Goal: Check status: Check status

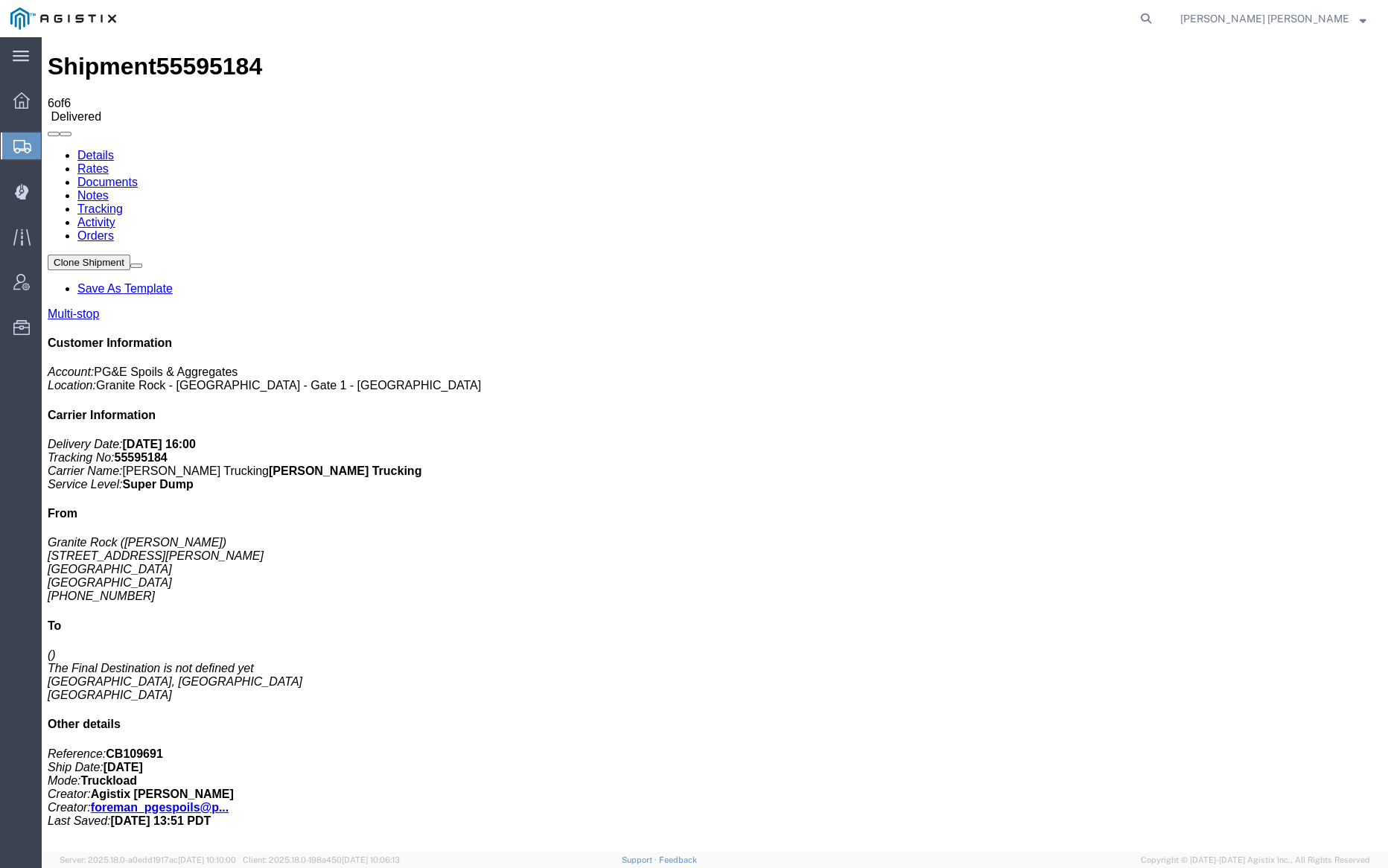
click at [109, 189] on link "Notes" at bounding box center [93, 195] width 31 height 13
click at [137, 176] on link "Documents" at bounding box center [107, 182] width 60 height 13
drag, startPoint x: 1225, startPoint y: 10, endPoint x: 1214, endPoint y: 13, distance: 11.4
click at [1157, 10] on icon at bounding box center [1146, 18] width 21 height 21
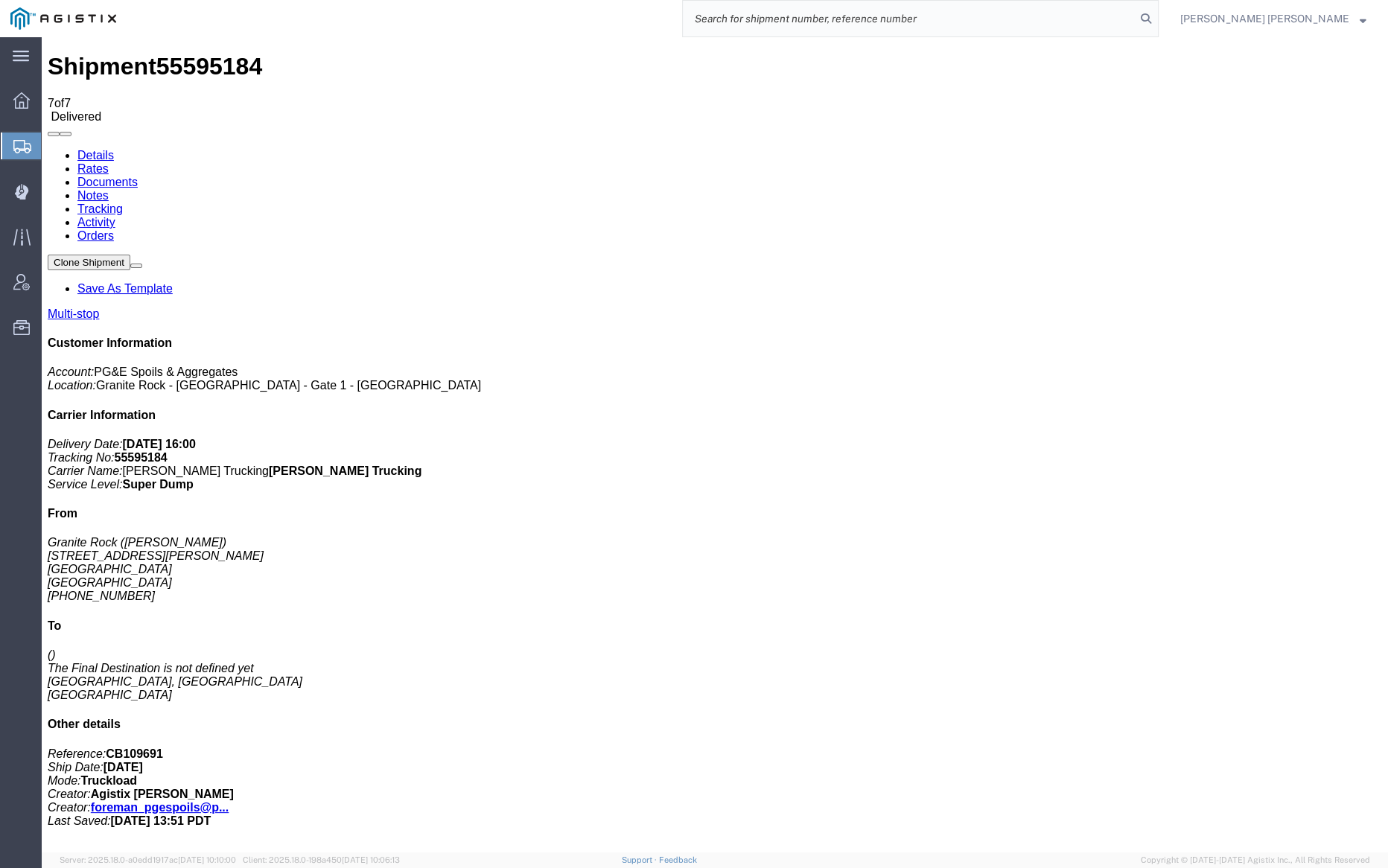
click at [913, 21] on input "search" at bounding box center [909, 18] width 453 height 36
click at [1157, 13] on icon at bounding box center [1146, 18] width 21 height 21
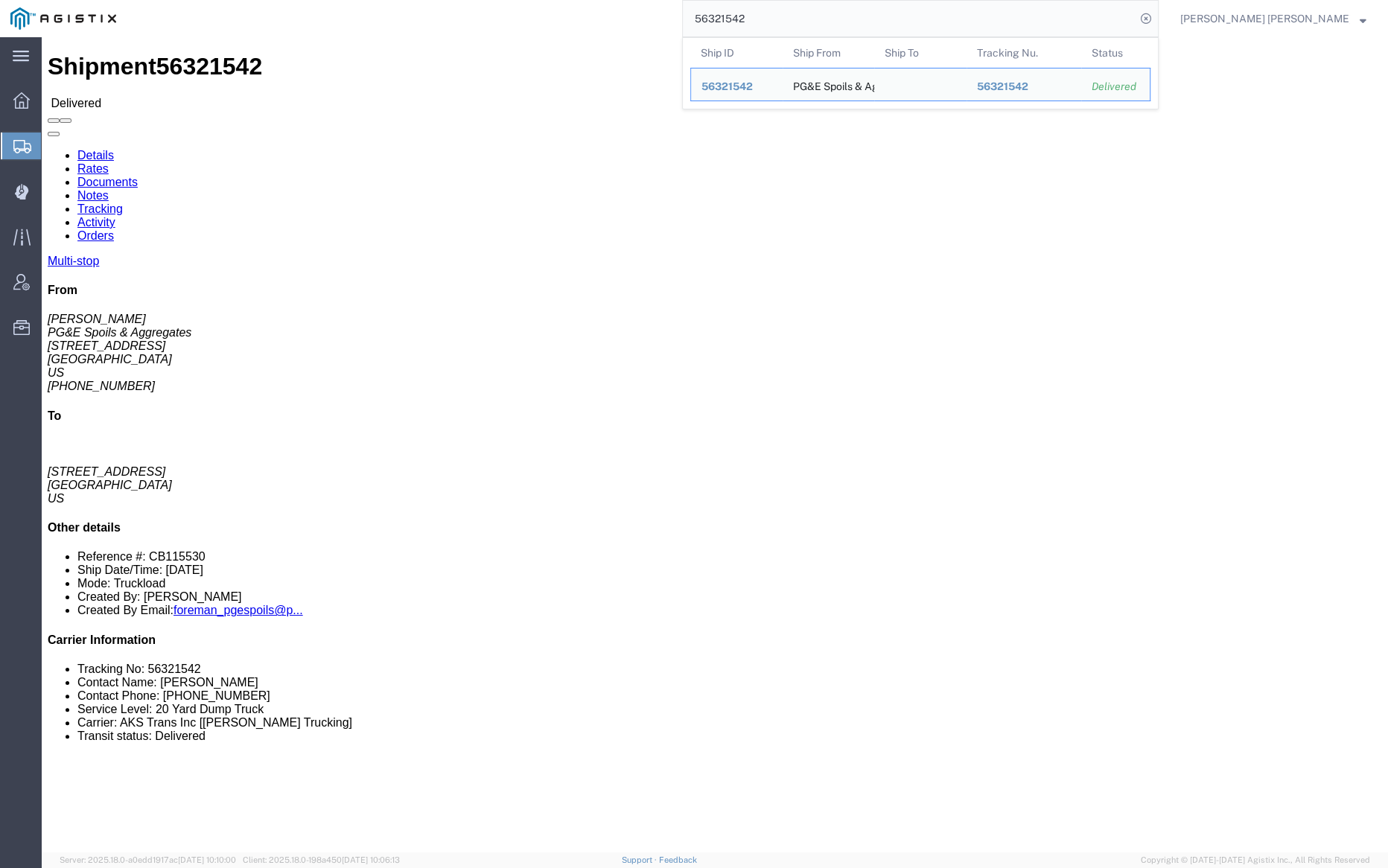
drag, startPoint x: 158, startPoint y: 50, endPoint x: 280, endPoint y: 3, distance: 130.7
click link "Documents"
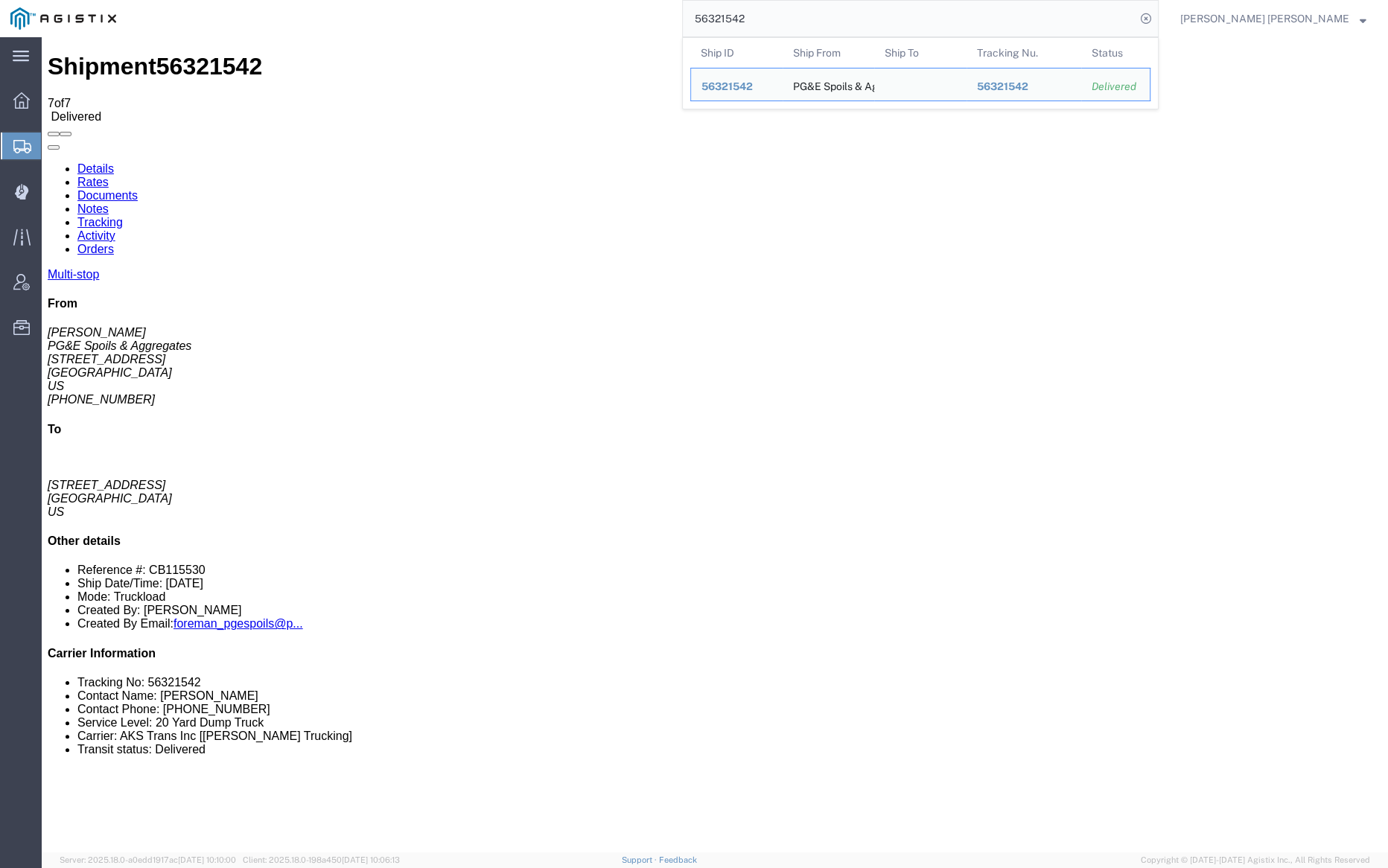
click at [802, 13] on input "56321542" at bounding box center [909, 18] width 453 height 36
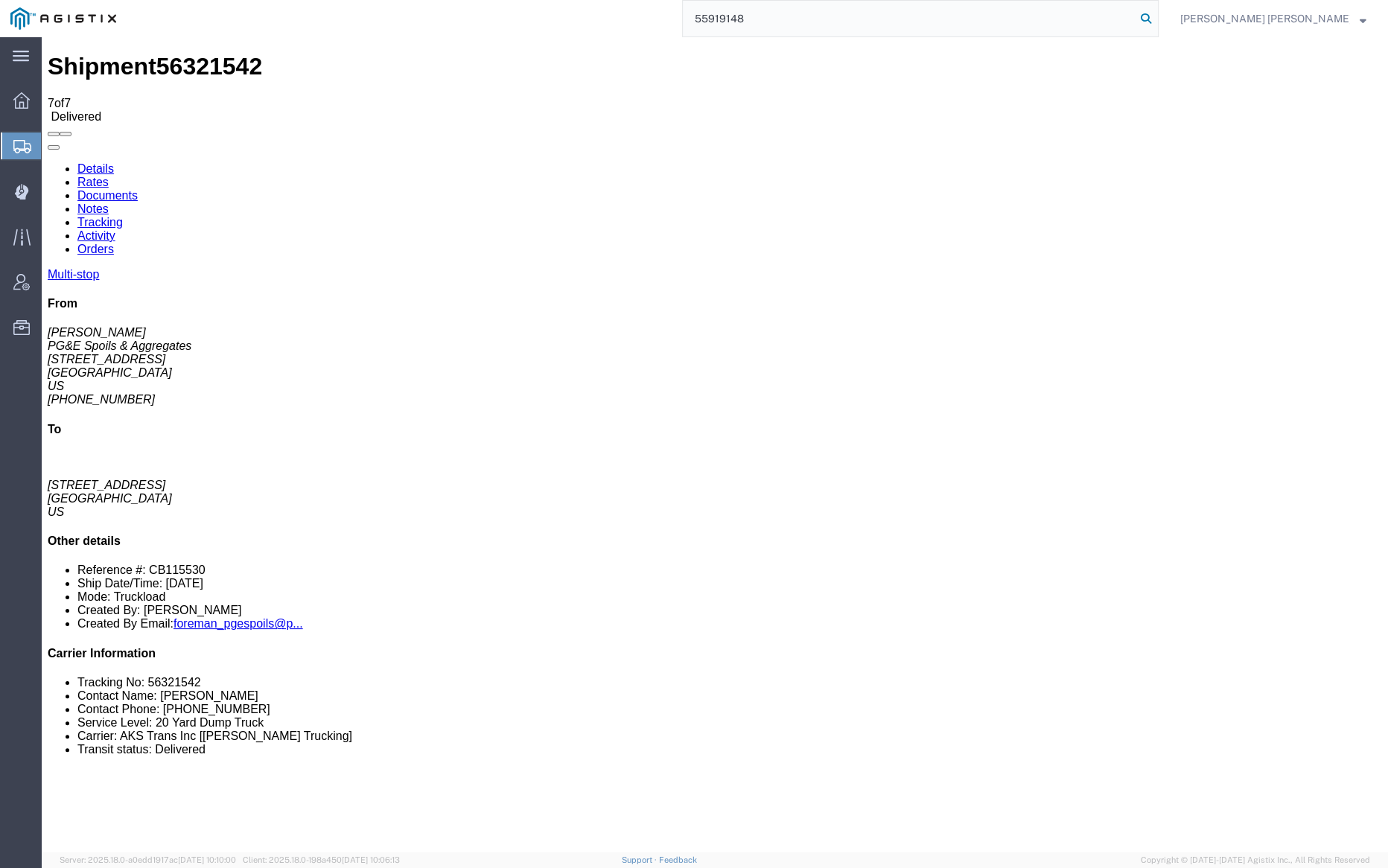
click at [1157, 13] on icon at bounding box center [1146, 18] width 21 height 21
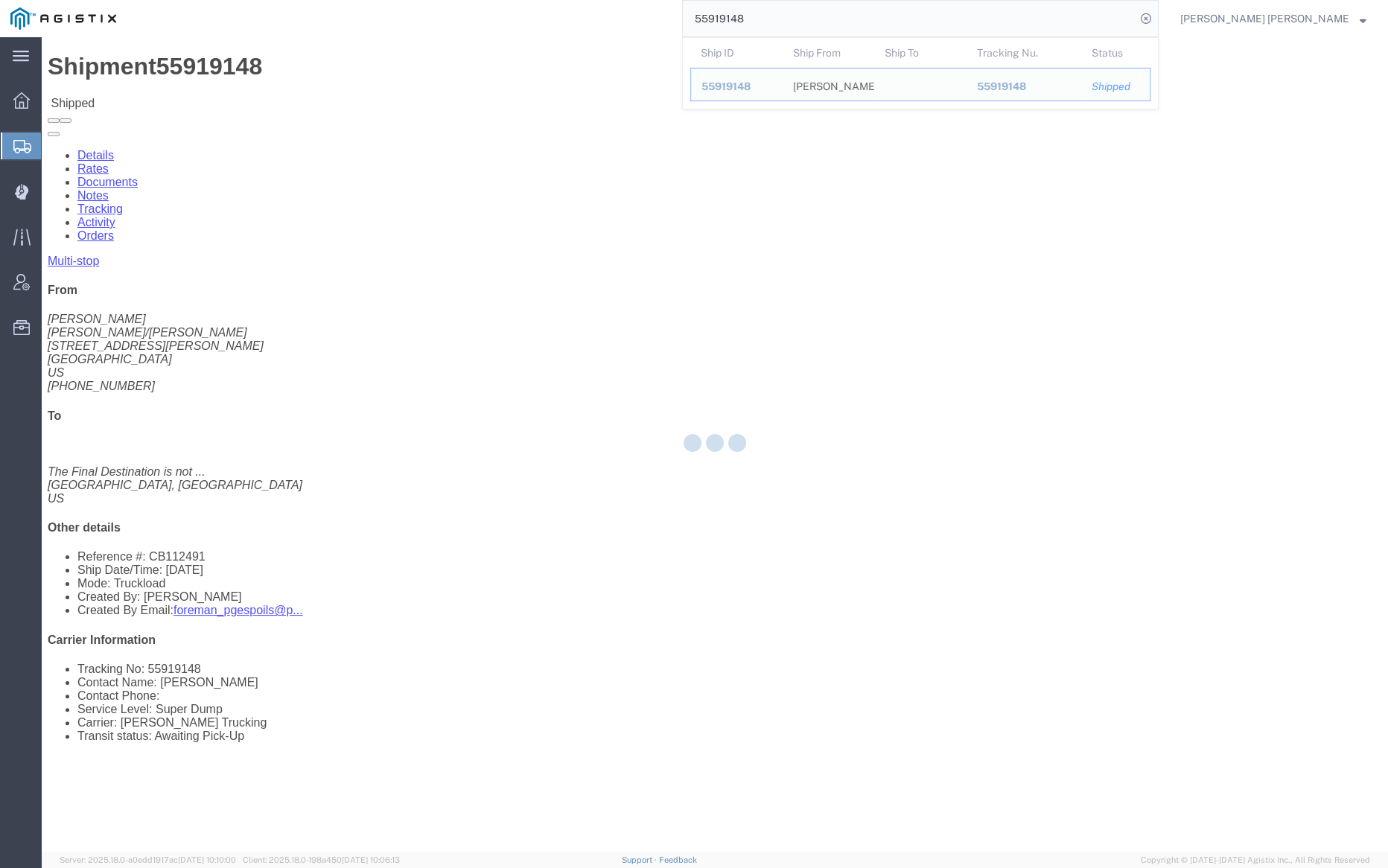
click at [812, 16] on input "55919148" at bounding box center [909, 18] width 453 height 36
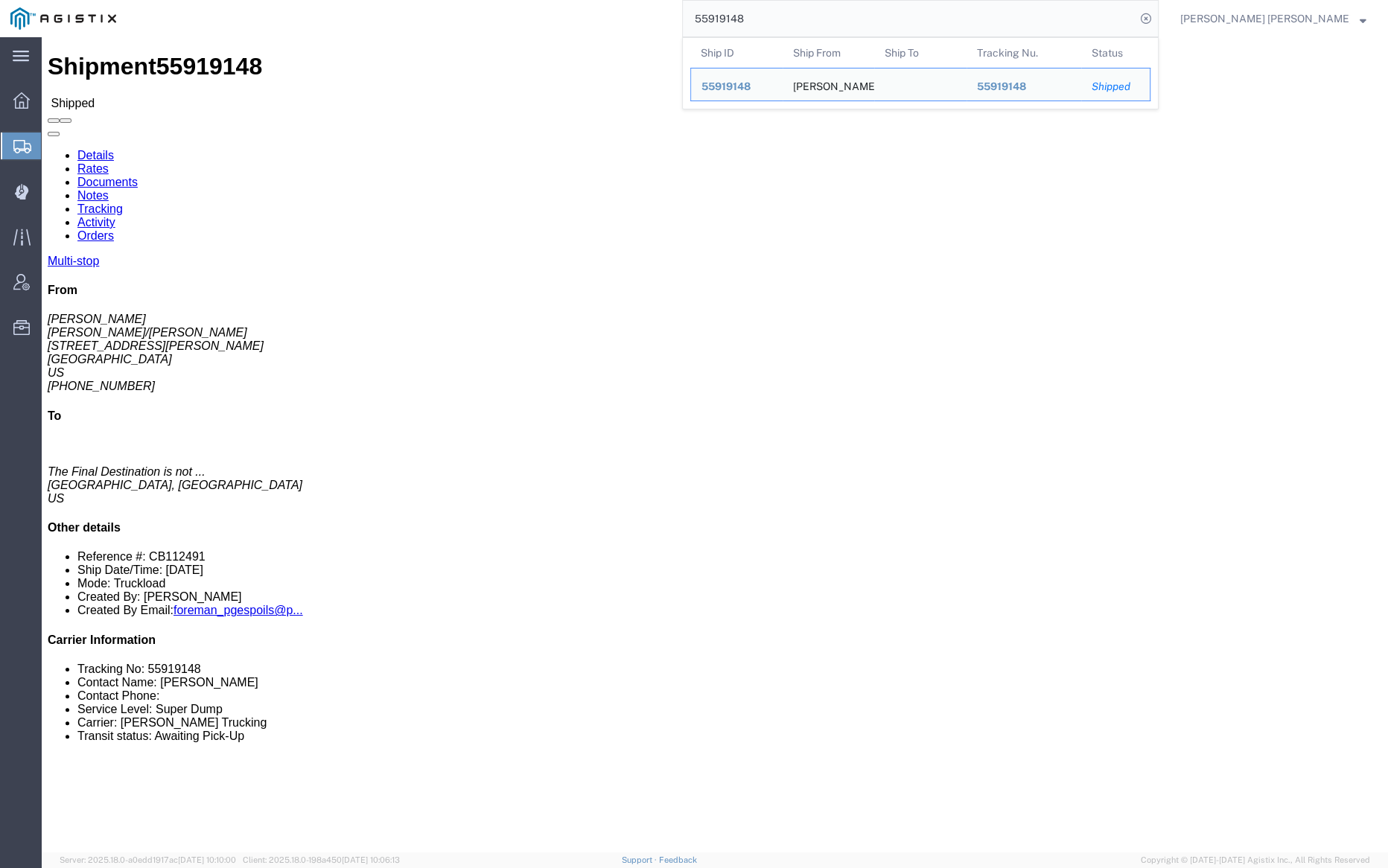
click link "Documents"
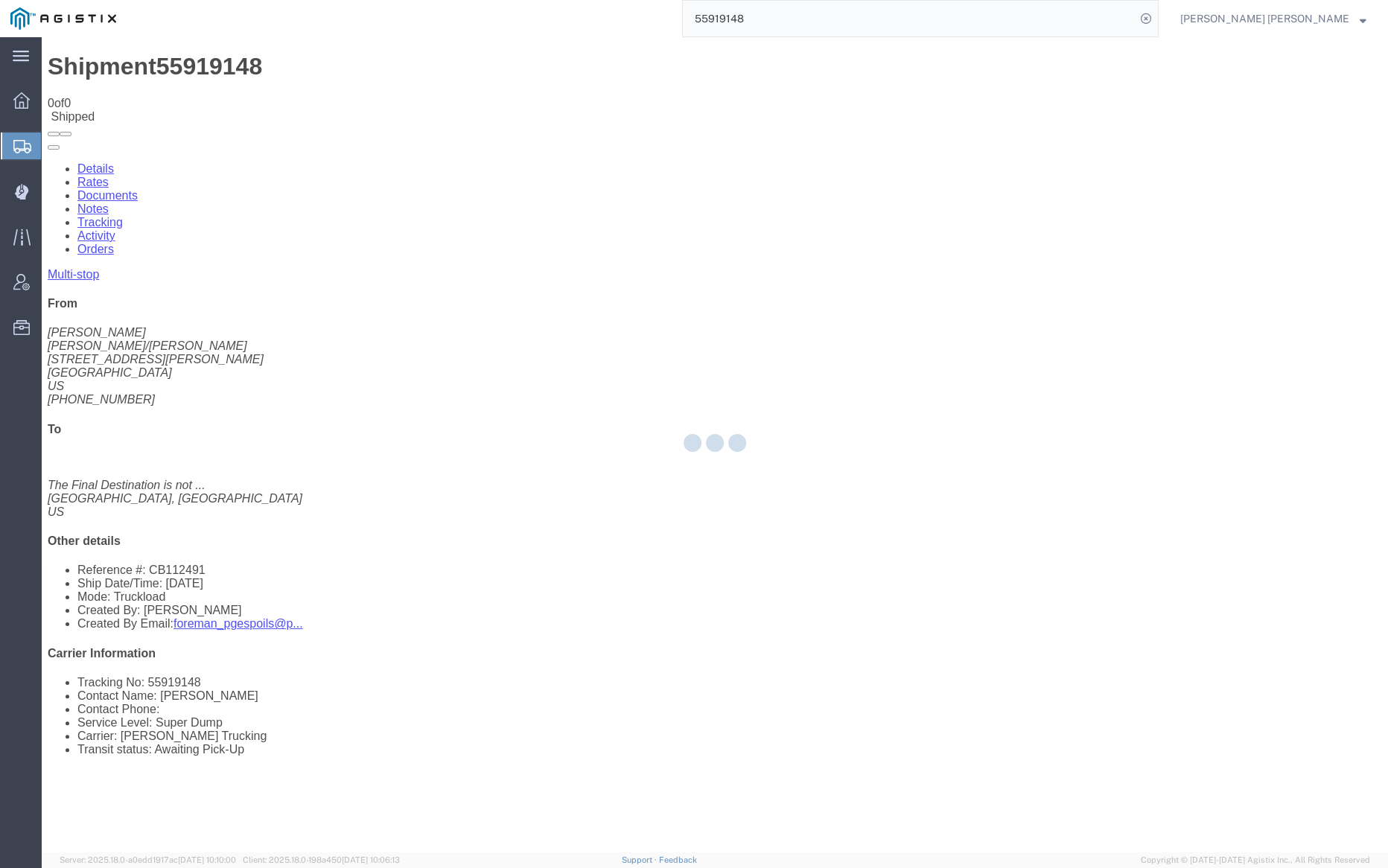
click at [804, 15] on input "55919148" at bounding box center [909, 18] width 453 height 36
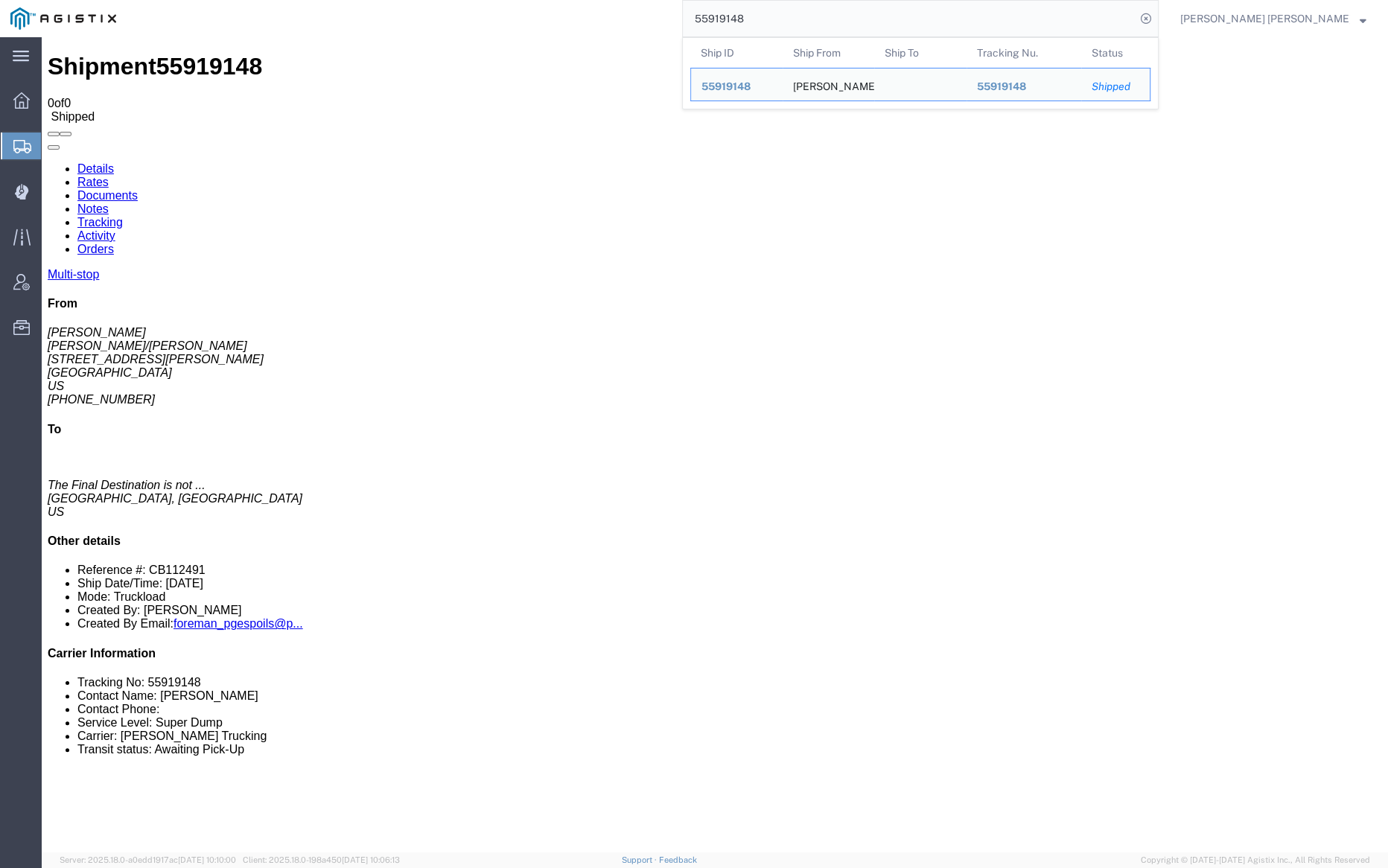
click at [804, 15] on input "55919148" at bounding box center [909, 18] width 453 height 36
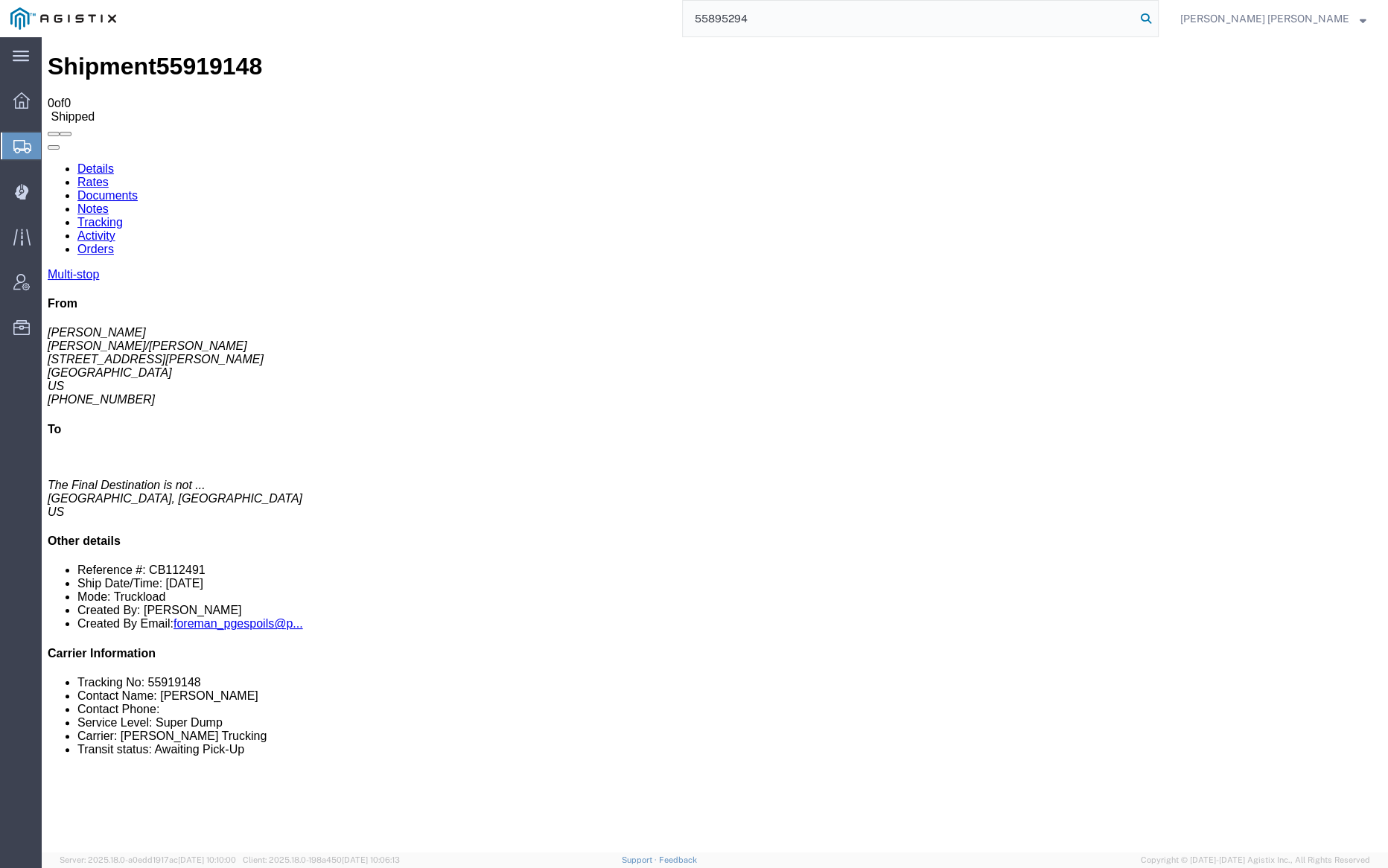
click at [1157, 17] on icon at bounding box center [1146, 18] width 21 height 21
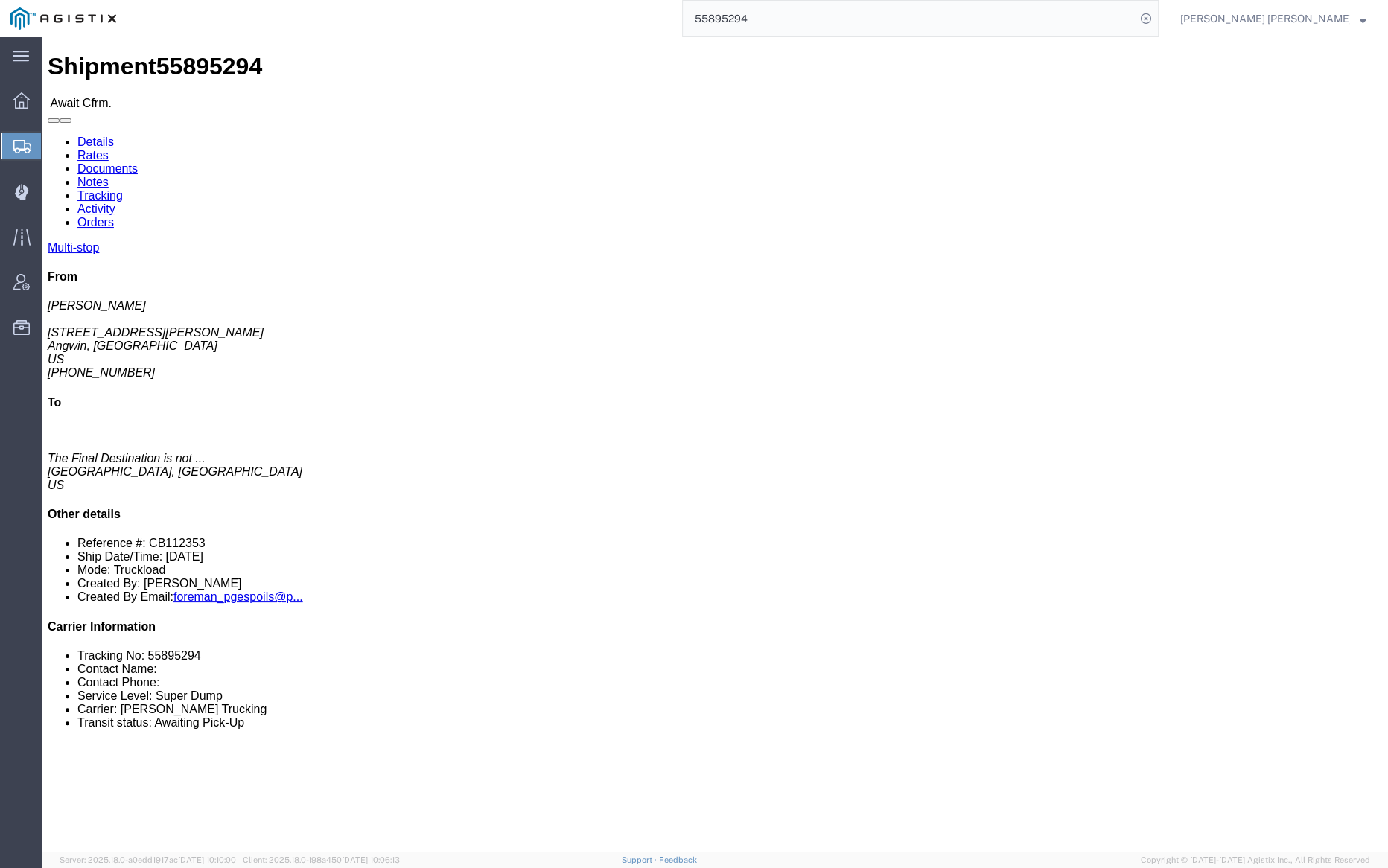
click at [798, 18] on input "55895294" at bounding box center [909, 18] width 453 height 36
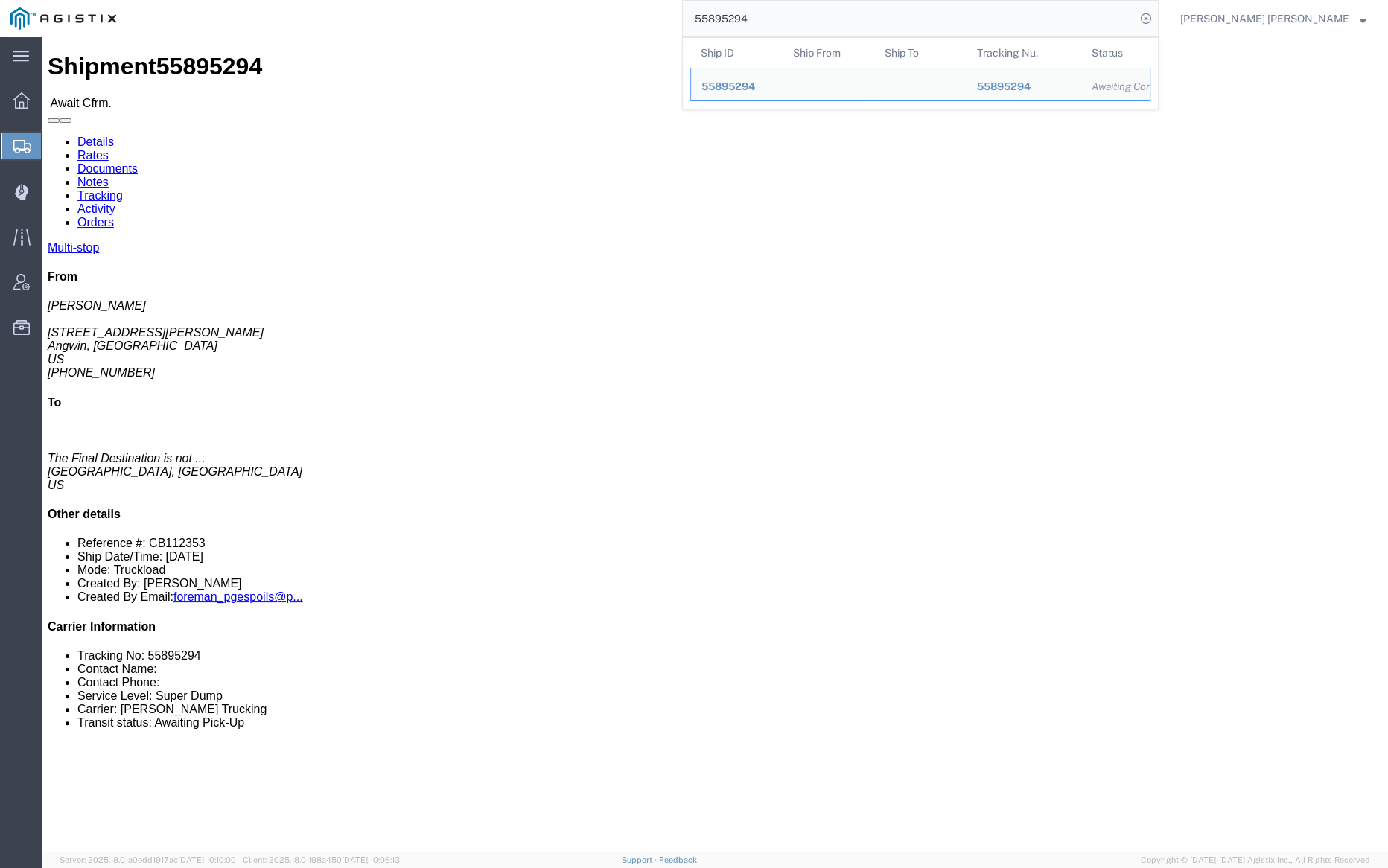
click at [798, 18] on input "55895294" at bounding box center [909, 18] width 453 height 36
paste input "25202"
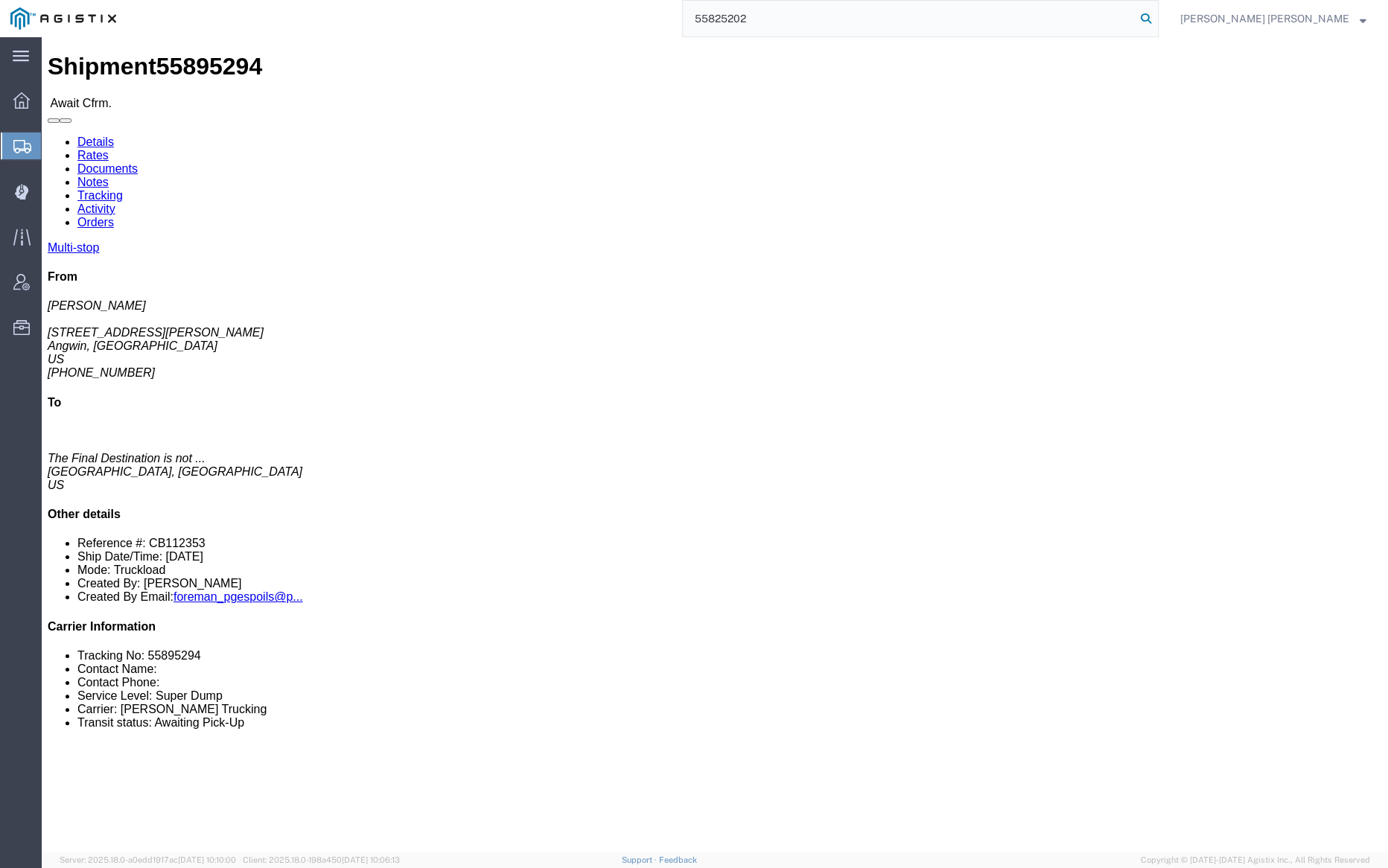
click at [1157, 15] on icon at bounding box center [1146, 18] width 21 height 21
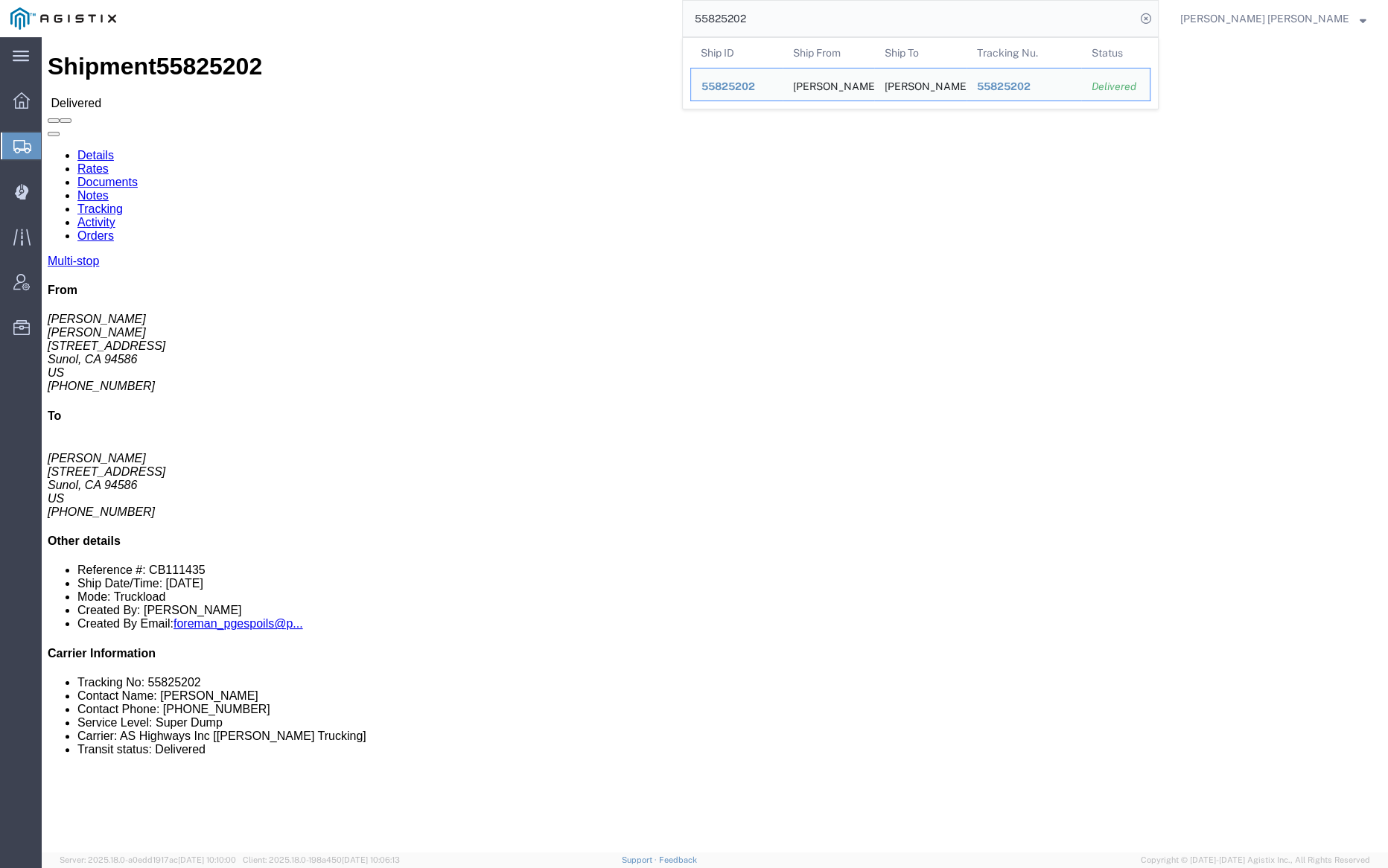
click link "Documents"
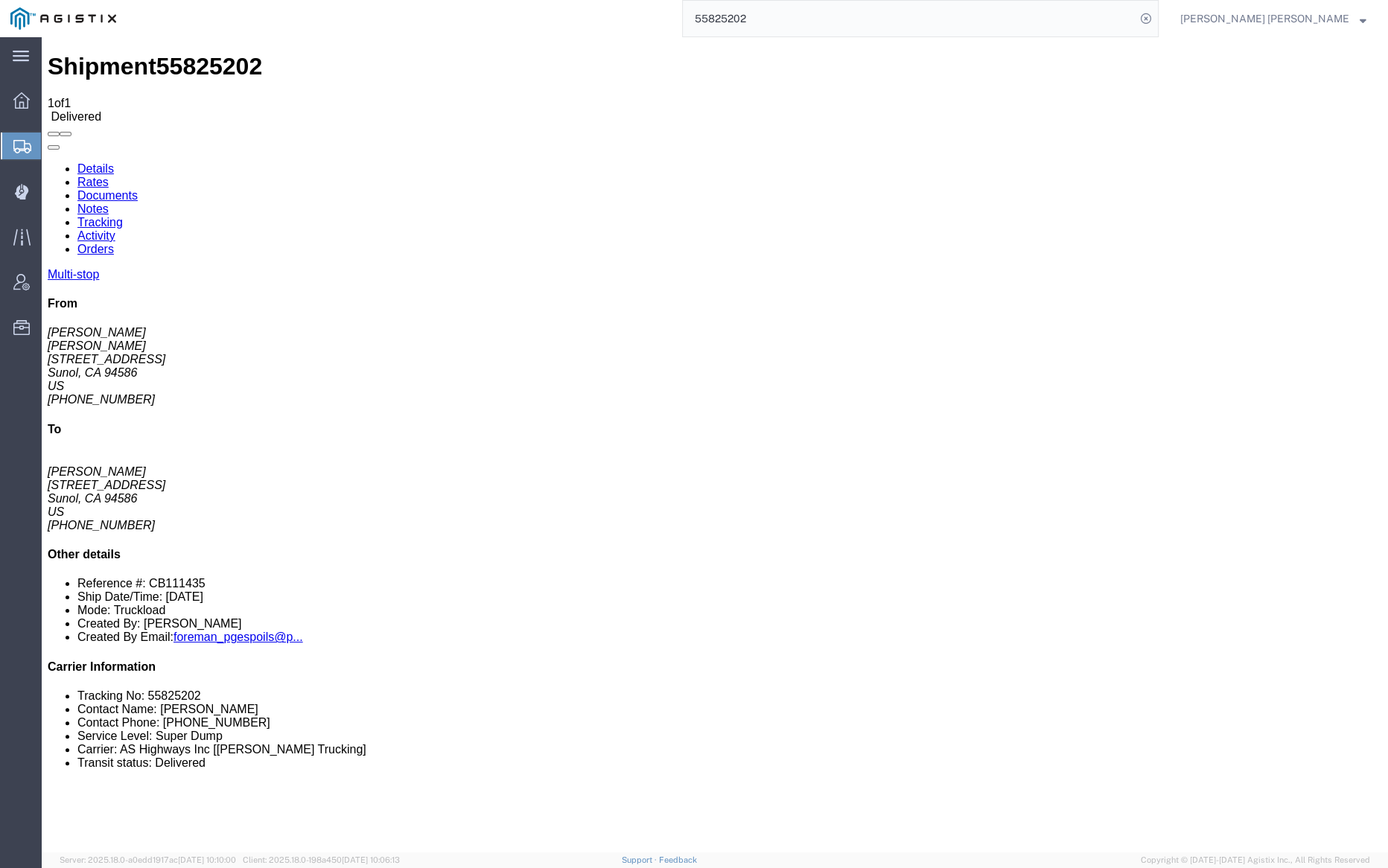
click at [109, 202] on link "Notes" at bounding box center [93, 209] width 31 height 13
click at [137, 189] on link "Documents" at bounding box center [107, 195] width 60 height 13
click at [109, 202] on link "Notes" at bounding box center [93, 209] width 31 height 13
click at [42, 37] on div at bounding box center [42, 37] width 0 height 0
click at [137, 189] on link "Documents" at bounding box center [107, 195] width 60 height 13
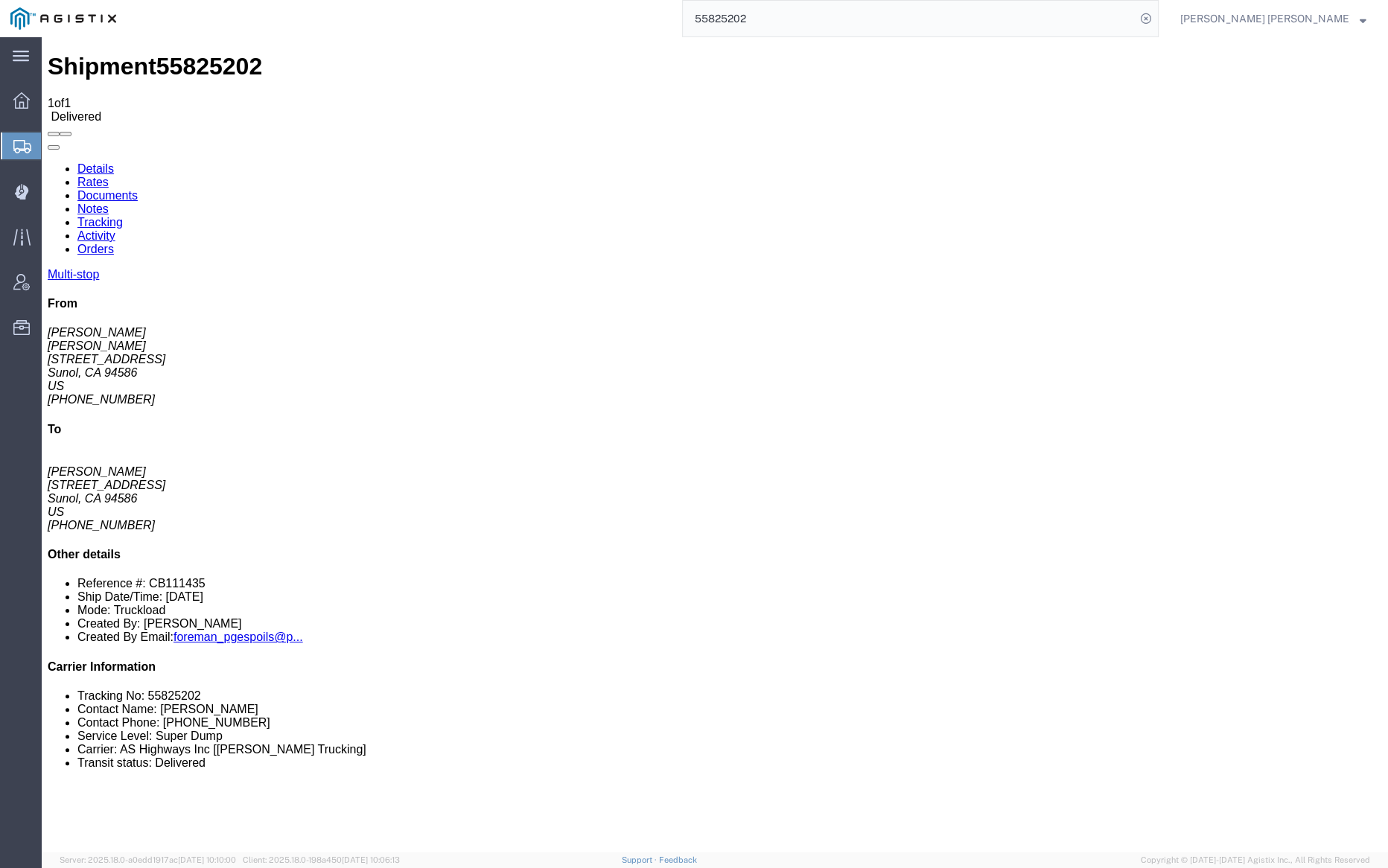
click at [173, 53] on span "55825202" at bounding box center [209, 66] width 106 height 27
copy span "55825202"
click at [137, 189] on link "Documents" at bounding box center [107, 195] width 60 height 13
click at [109, 202] on link "Notes" at bounding box center [93, 209] width 31 height 13
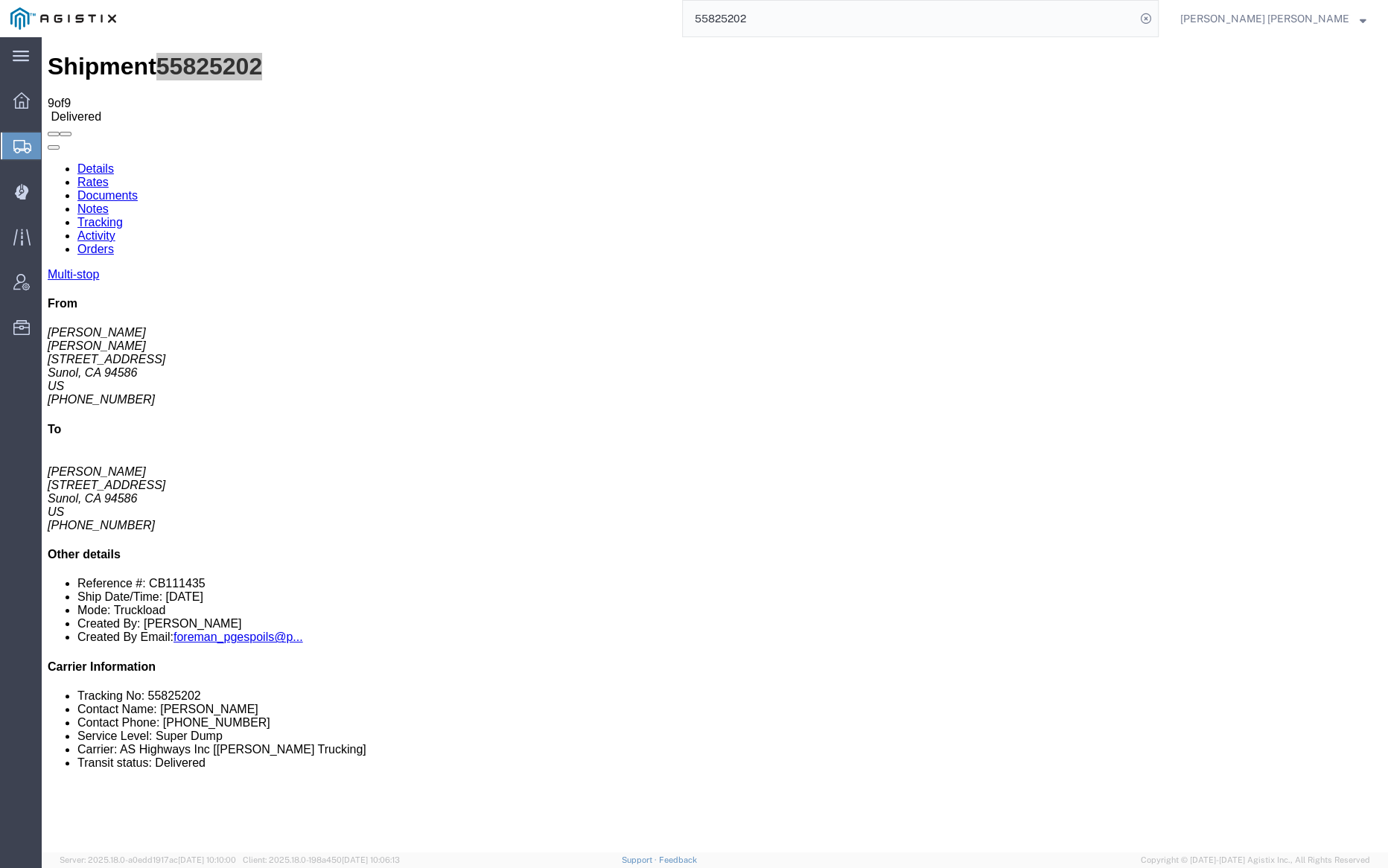
click at [819, 10] on input "55825202" at bounding box center [909, 18] width 453 height 36
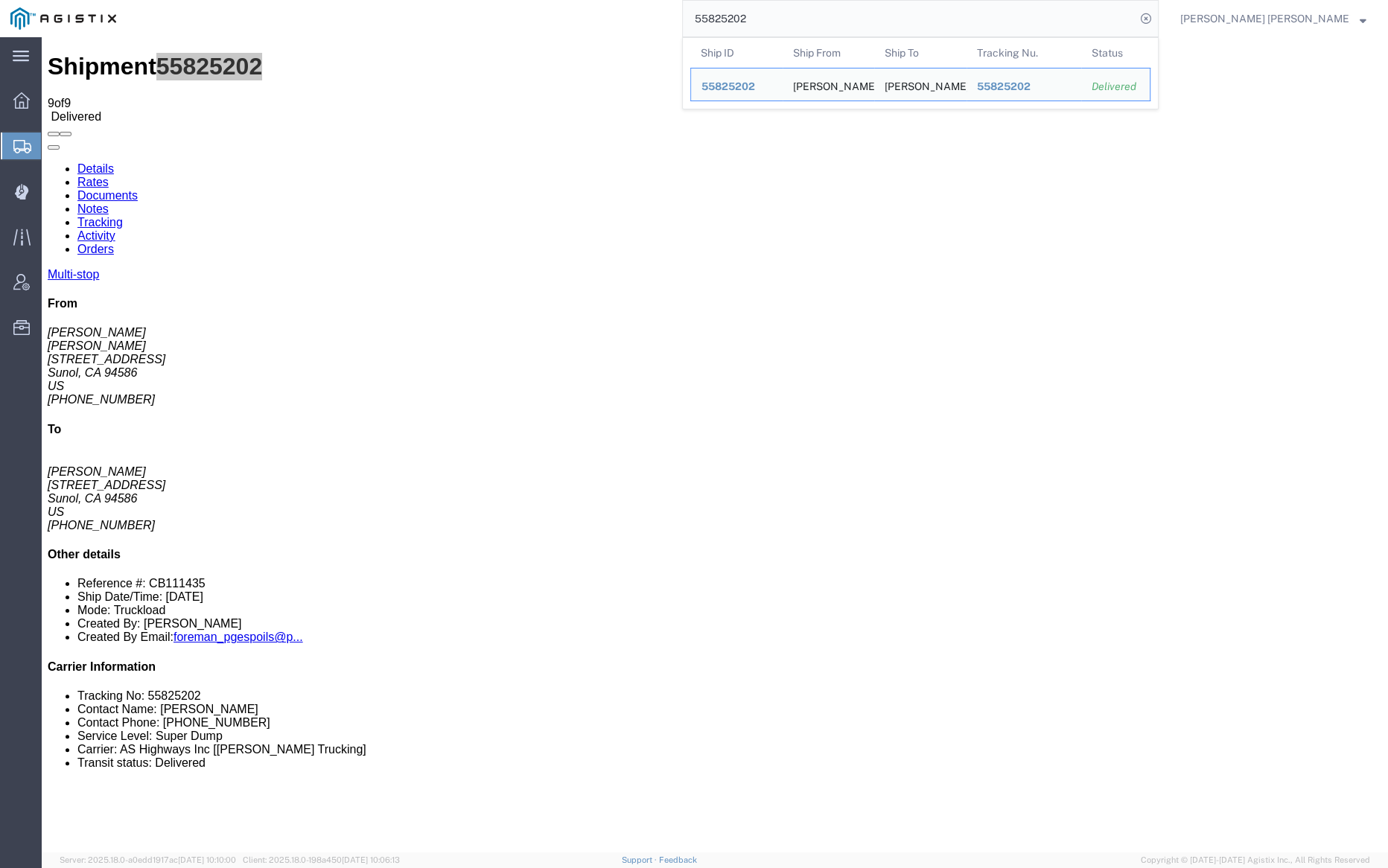
click at [819, 10] on input "55825202" at bounding box center [909, 18] width 453 height 36
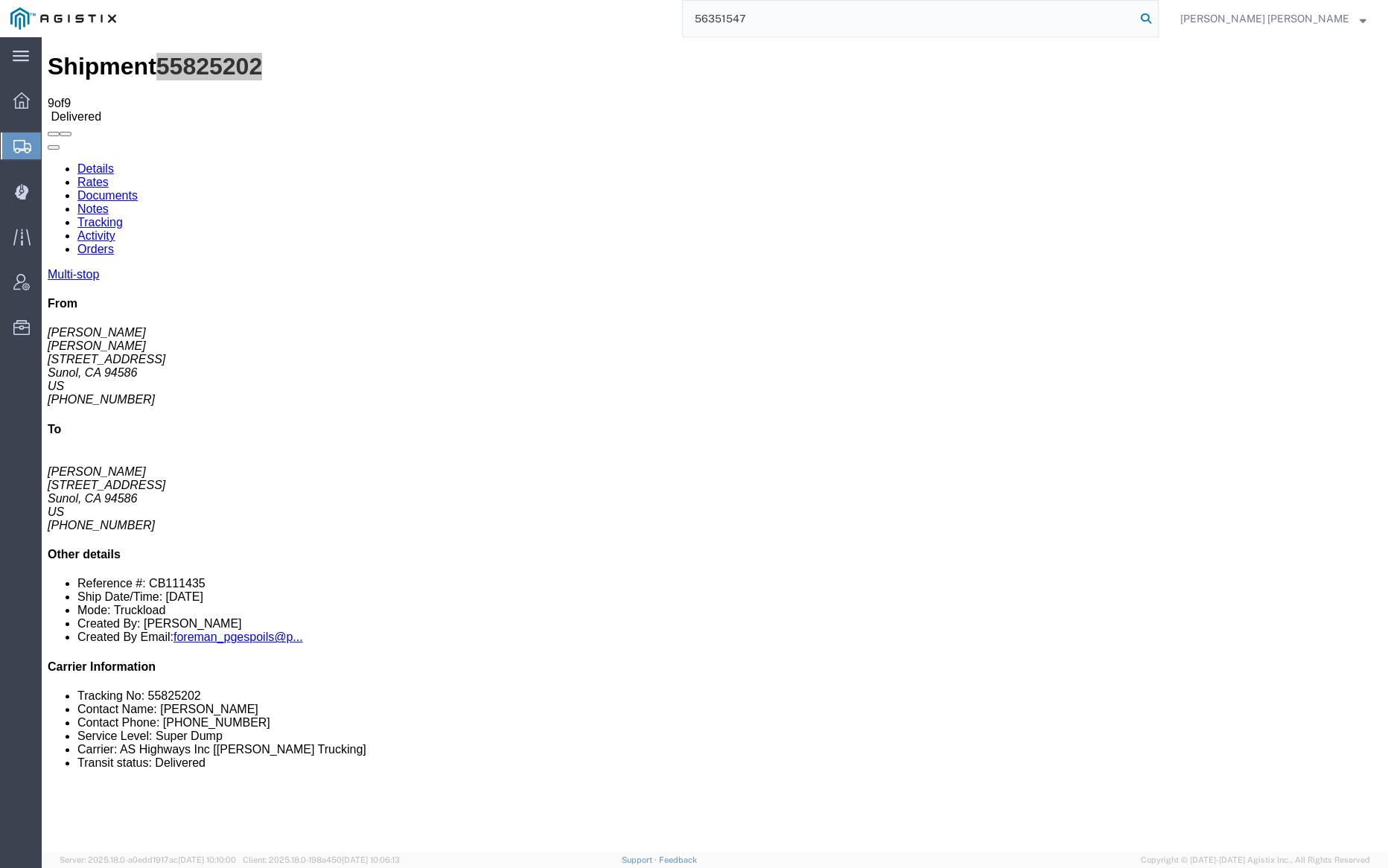
click at [1157, 10] on icon at bounding box center [1146, 18] width 21 height 21
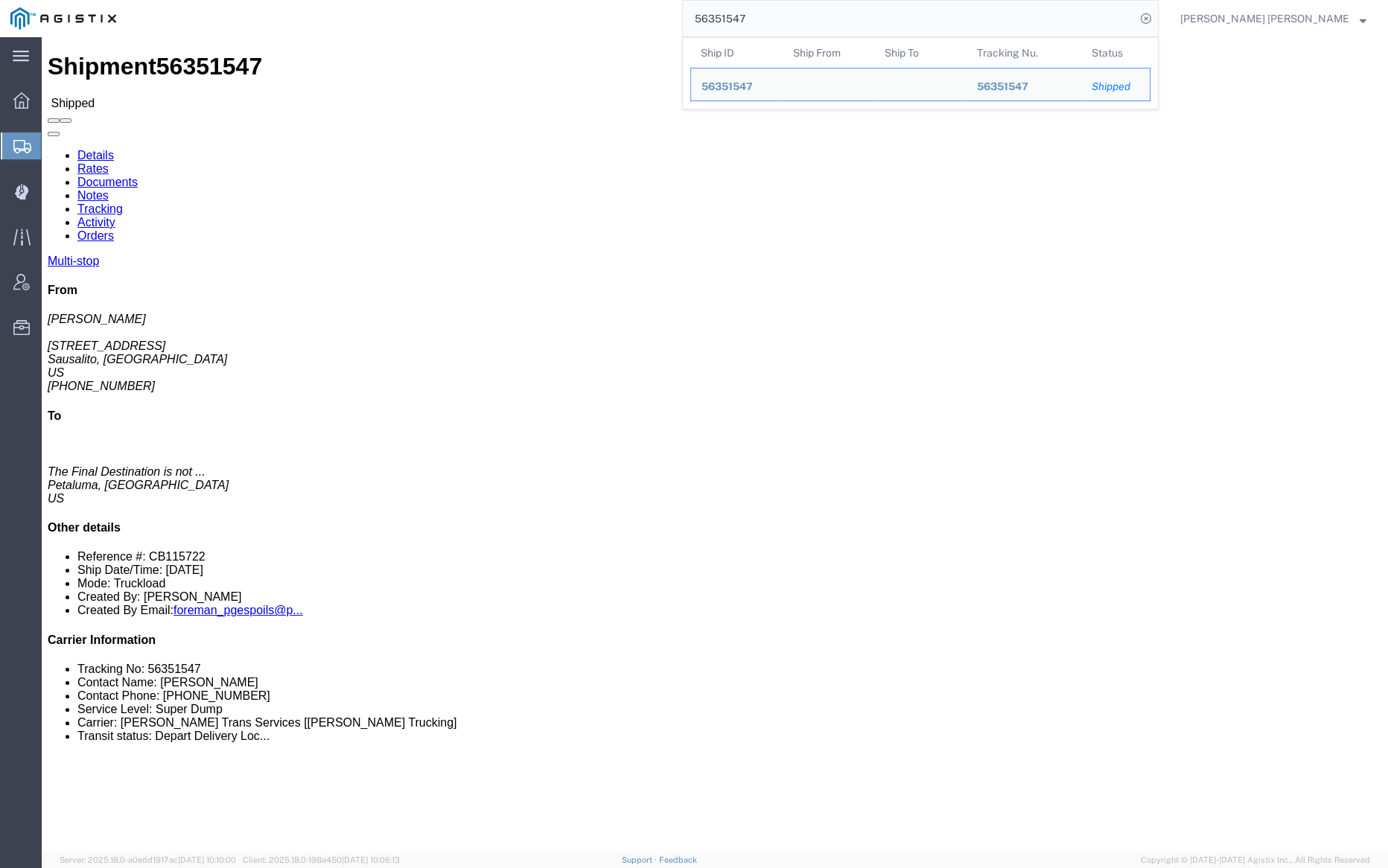
click link "Documents"
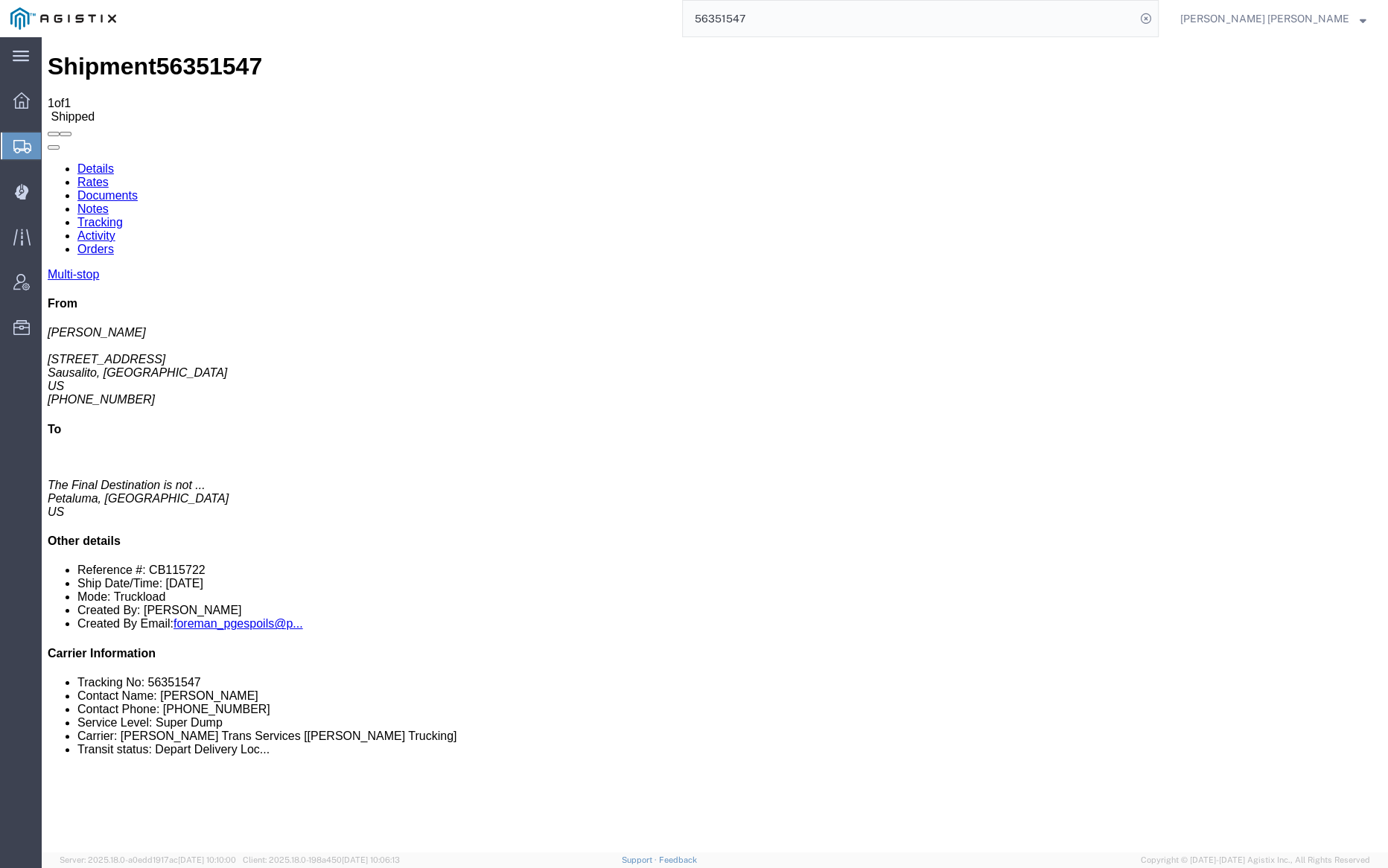
click at [793, 25] on input "56351547" at bounding box center [909, 18] width 453 height 36
type input "56333654"
click at [1157, 10] on icon at bounding box center [1146, 18] width 21 height 21
